Goal: Navigation & Orientation: Find specific page/section

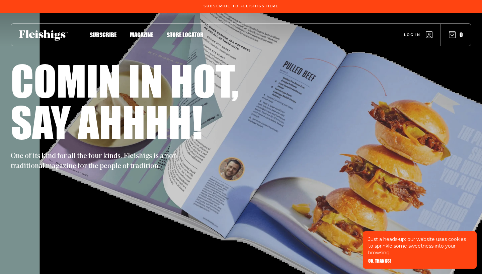
click at [412, 32] on span "Log in" at bounding box center [412, 29] width 16 height 5
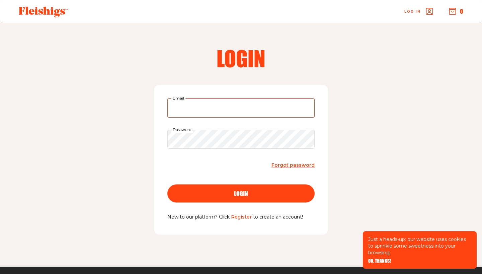
type input "[EMAIL_ADDRESS][DOMAIN_NAME]"
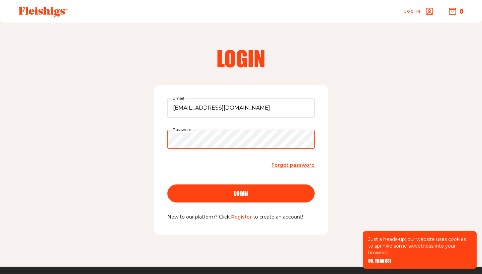
click at [241, 193] on button "login" at bounding box center [240, 194] width 147 height 18
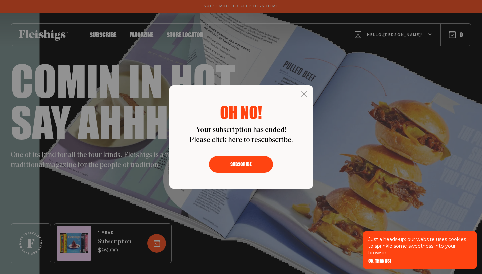
click at [303, 93] on icon at bounding box center [304, 94] width 7 height 7
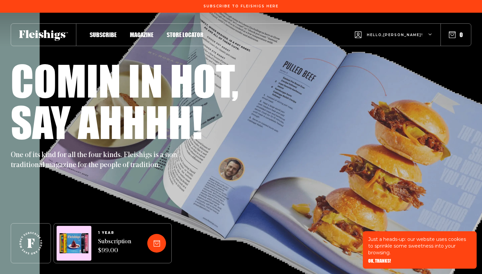
click at [430, 36] on icon "button" at bounding box center [430, 35] width 4 height 4
click at [146, 31] on span "Magazine" at bounding box center [141, 27] width 23 height 7
